Goal: Transaction & Acquisition: Purchase product/service

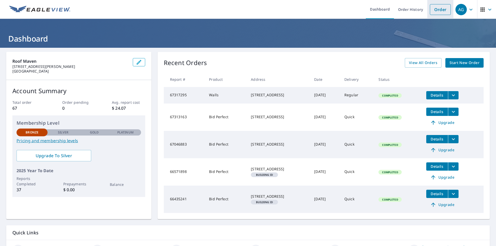
click at [437, 10] on link "Order" at bounding box center [440, 9] width 21 height 11
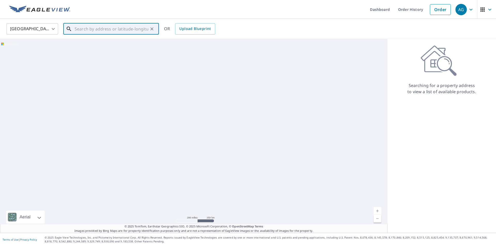
click at [121, 28] on input "text" at bounding box center [112, 29] width 74 height 14
paste input "[STREET_ADDRESS][PERSON_NAME]"
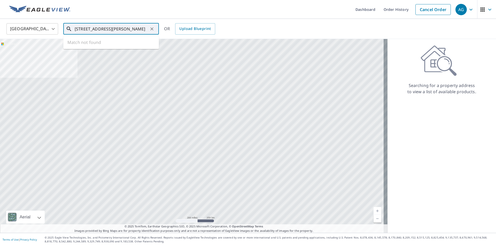
scroll to position [0, 1]
click at [86, 47] on span "[STREET_ADDRESS][PERSON_NAME]" at bounding box center [114, 44] width 81 height 6
type input "[STREET_ADDRESS][PERSON_NAME]"
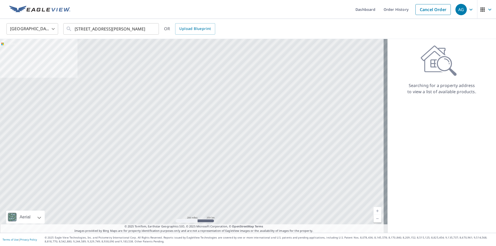
scroll to position [0, 0]
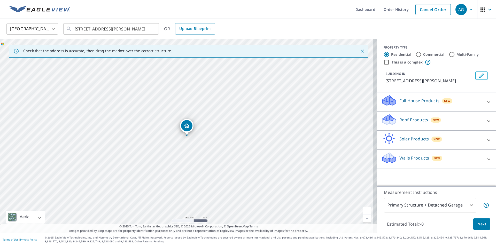
click at [404, 121] on p "Roof Products" at bounding box center [413, 120] width 29 height 6
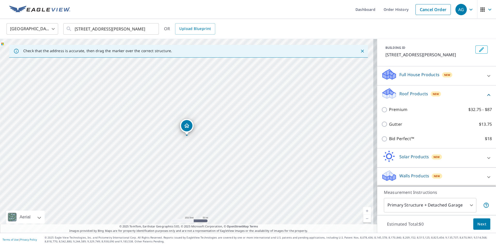
scroll to position [26, 0]
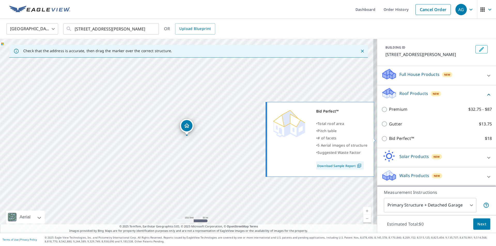
click at [398, 139] on p "Bid Perfect™" at bounding box center [401, 138] width 25 height 6
click at [389, 139] on input "Bid Perfect™ $18" at bounding box center [385, 139] width 8 height 6
checkbox input "true"
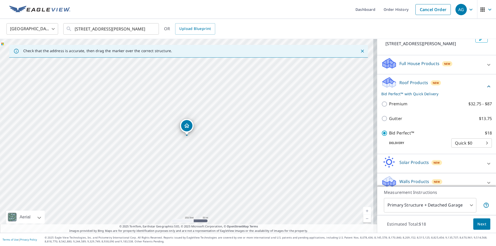
scroll to position [43, 0]
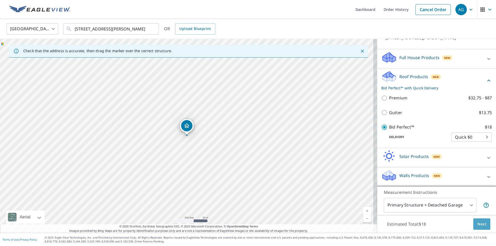
click at [481, 225] on span "Next" at bounding box center [481, 224] width 9 height 6
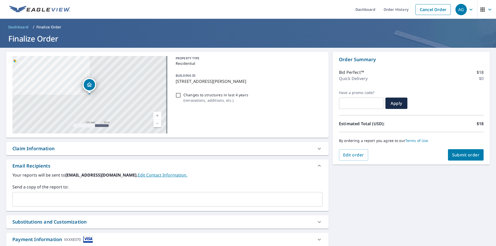
click at [78, 201] on input "text" at bounding box center [164, 200] width 298 height 10
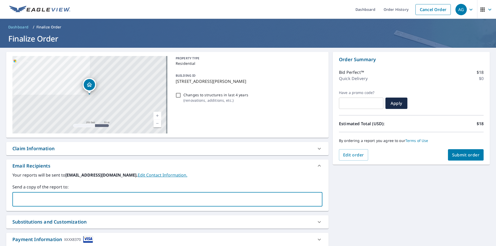
type input "I"
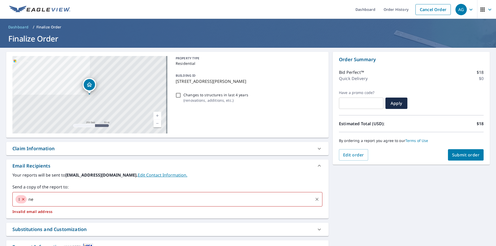
type input "n"
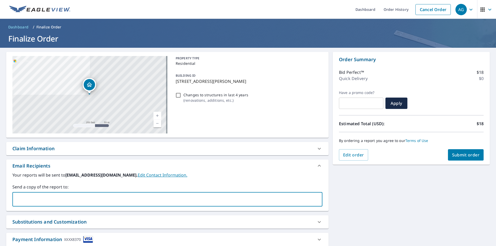
scroll to position [34, 0]
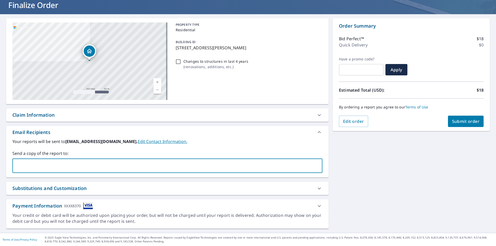
click at [82, 189] on div "Substitutions and Customization" at bounding box center [49, 188] width 74 height 7
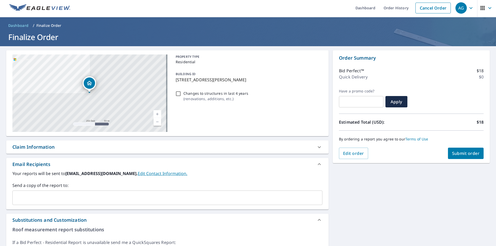
scroll to position [0, 0]
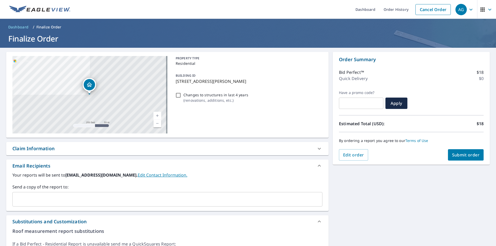
click at [115, 152] on div "Claim Information" at bounding box center [167, 148] width 322 height 13
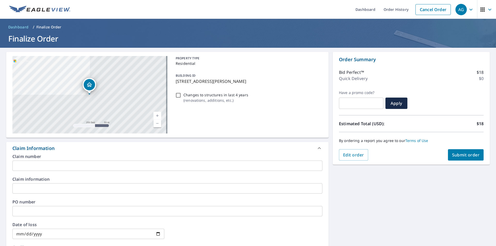
click at [114, 152] on div "Claim Information" at bounding box center [167, 148] width 322 height 12
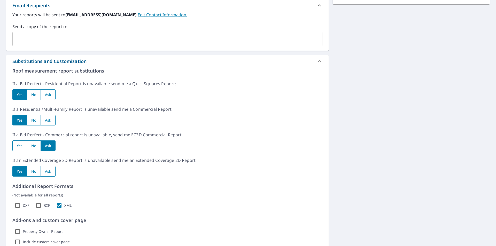
scroll to position [88, 0]
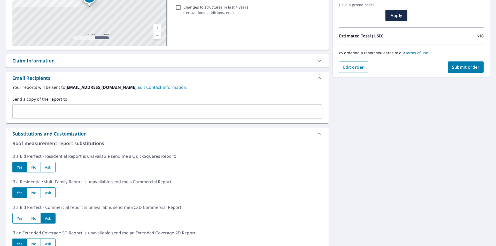
click at [81, 133] on div "Substitutions and Customization" at bounding box center [49, 133] width 74 height 7
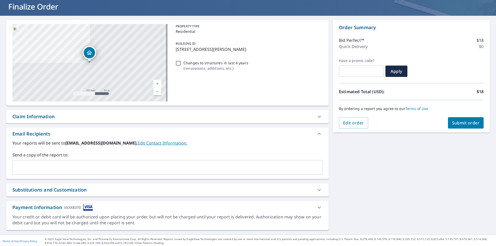
scroll to position [34, 0]
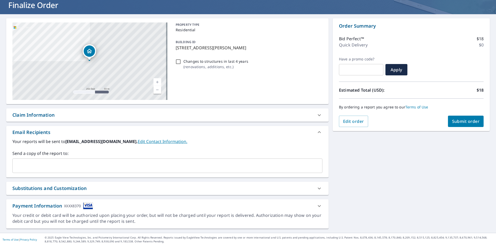
click at [76, 117] on div "Claim Information" at bounding box center [162, 115] width 301 height 7
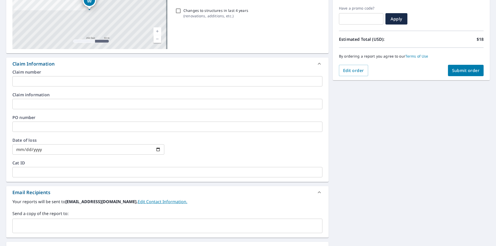
scroll to position [85, 0]
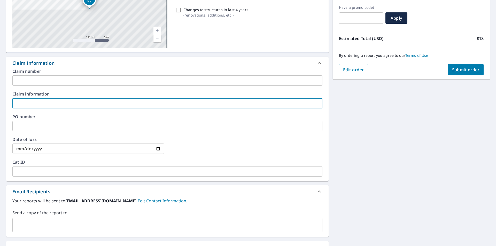
click at [72, 104] on input "text" at bounding box center [167, 103] width 310 height 10
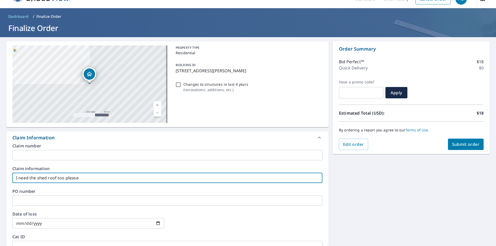
scroll to position [0, 0]
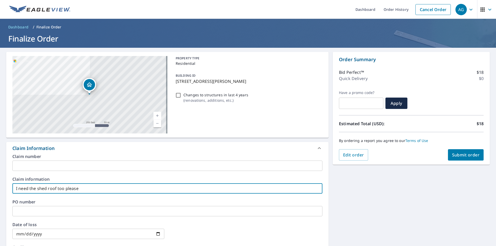
type input "I need the shed roof too please"
click at [456, 152] on span "Submit order" at bounding box center [466, 155] width 28 height 6
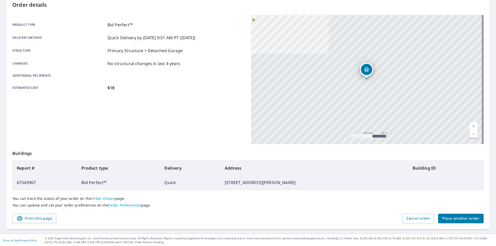
scroll to position [58, 0]
click at [98, 199] on link "Order History" at bounding box center [103, 197] width 24 height 5
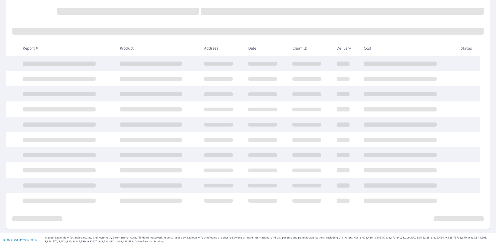
scroll to position [53, 0]
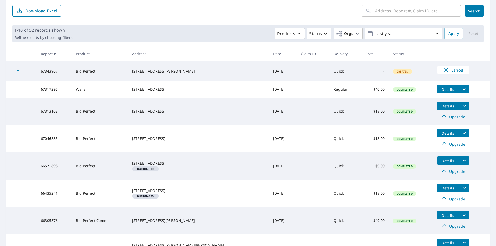
scroll to position [58, 0]
